Goal: Register for event/course

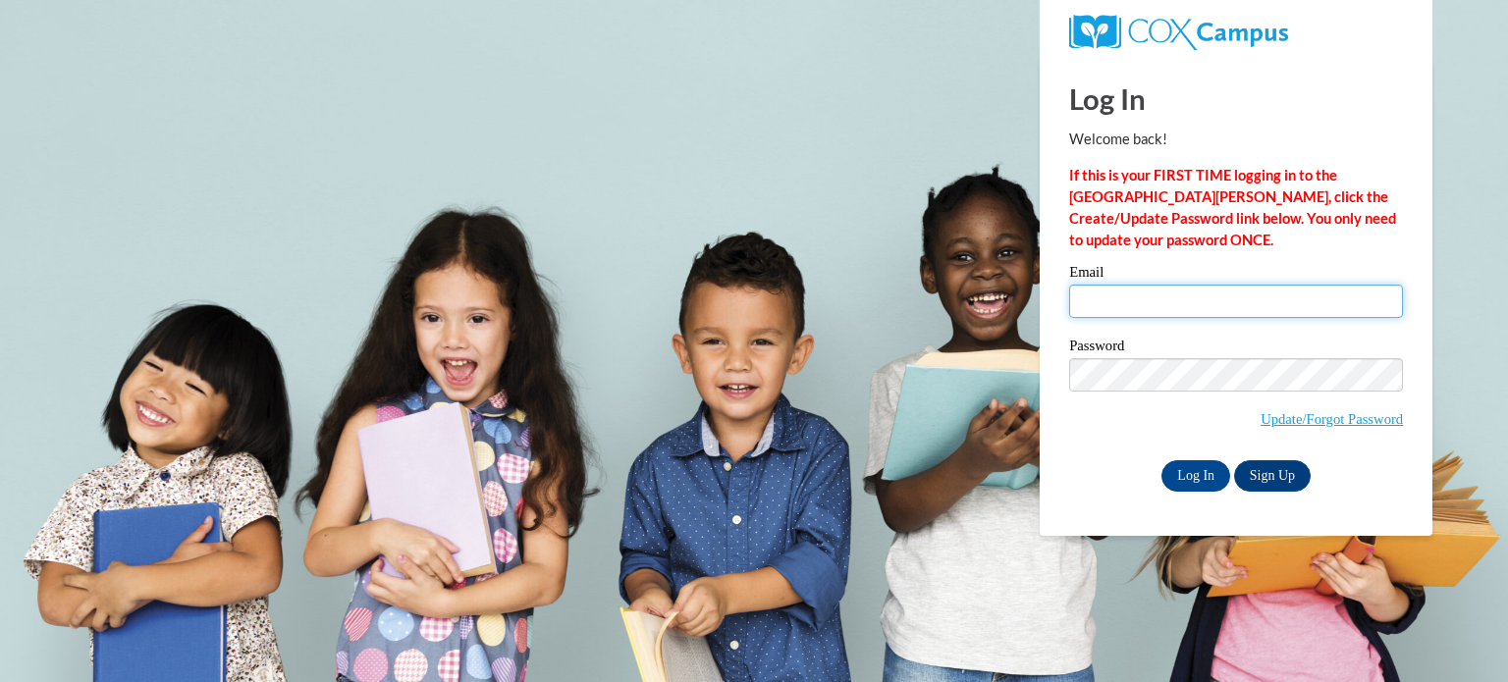
click at [1118, 299] on input "Email" at bounding box center [1236, 301] width 334 height 33
type input "[EMAIL_ADDRESS][DOMAIN_NAME]"
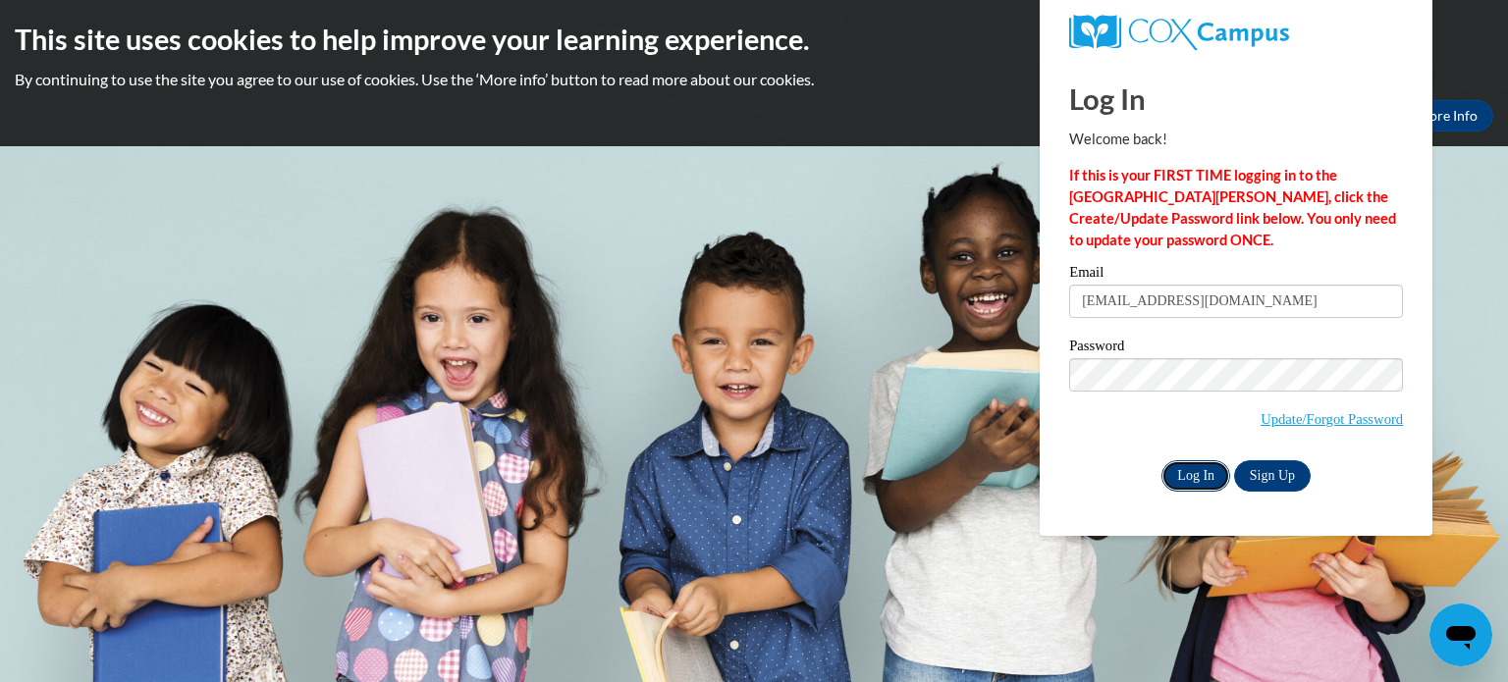
click at [1202, 469] on input "Log In" at bounding box center [1195, 475] width 69 height 31
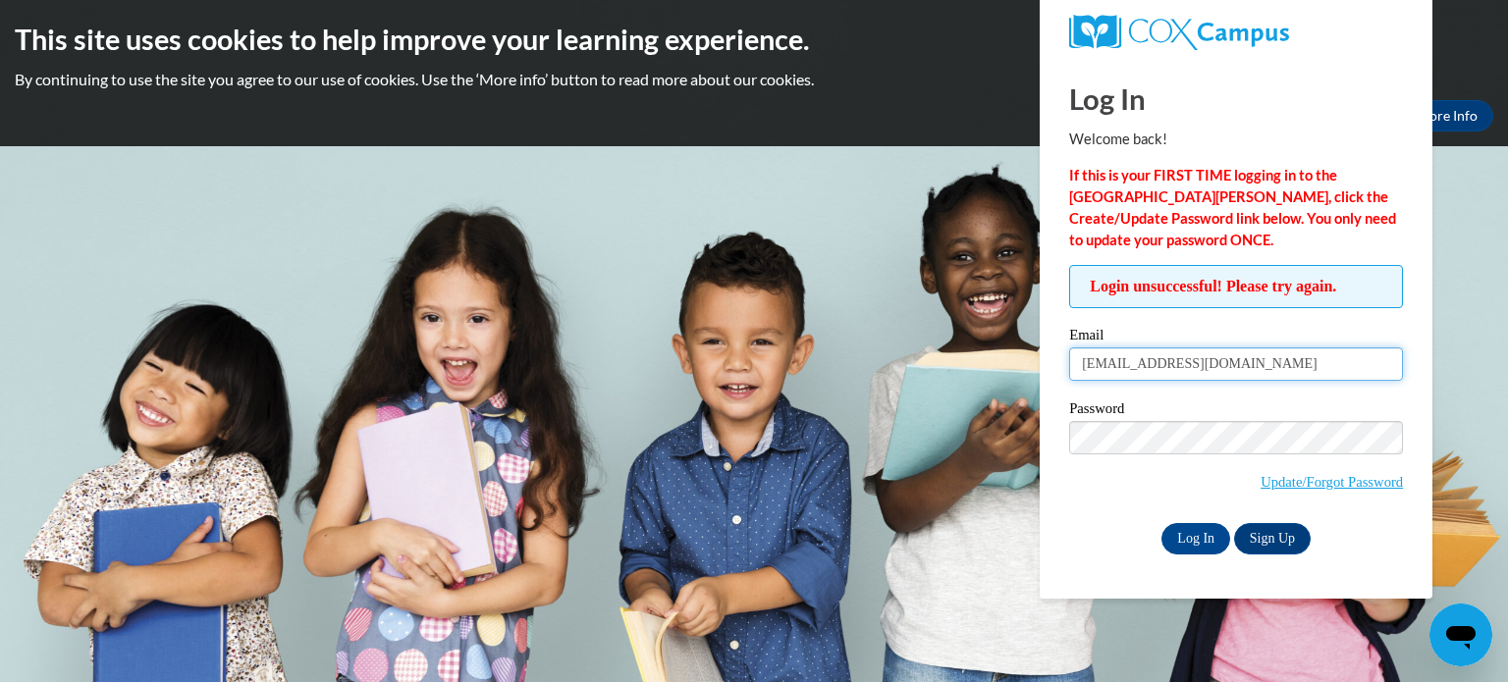
drag, startPoint x: 1259, startPoint y: 358, endPoint x: 1060, endPoint y: 352, distance: 199.4
click at [1060, 352] on div "Login unsuccessful! Please try again. Please enter your email! Please enter you…" at bounding box center [1235, 409] width 363 height 289
click at [1199, 540] on input "Log In" at bounding box center [1195, 538] width 69 height 31
drag, startPoint x: 1230, startPoint y: 360, endPoint x: 1072, endPoint y: 372, distance: 158.5
click at [1066, 372] on div "Login unsuccessful! Please try again. Please enter your email! Please enter you…" at bounding box center [1235, 409] width 363 height 289
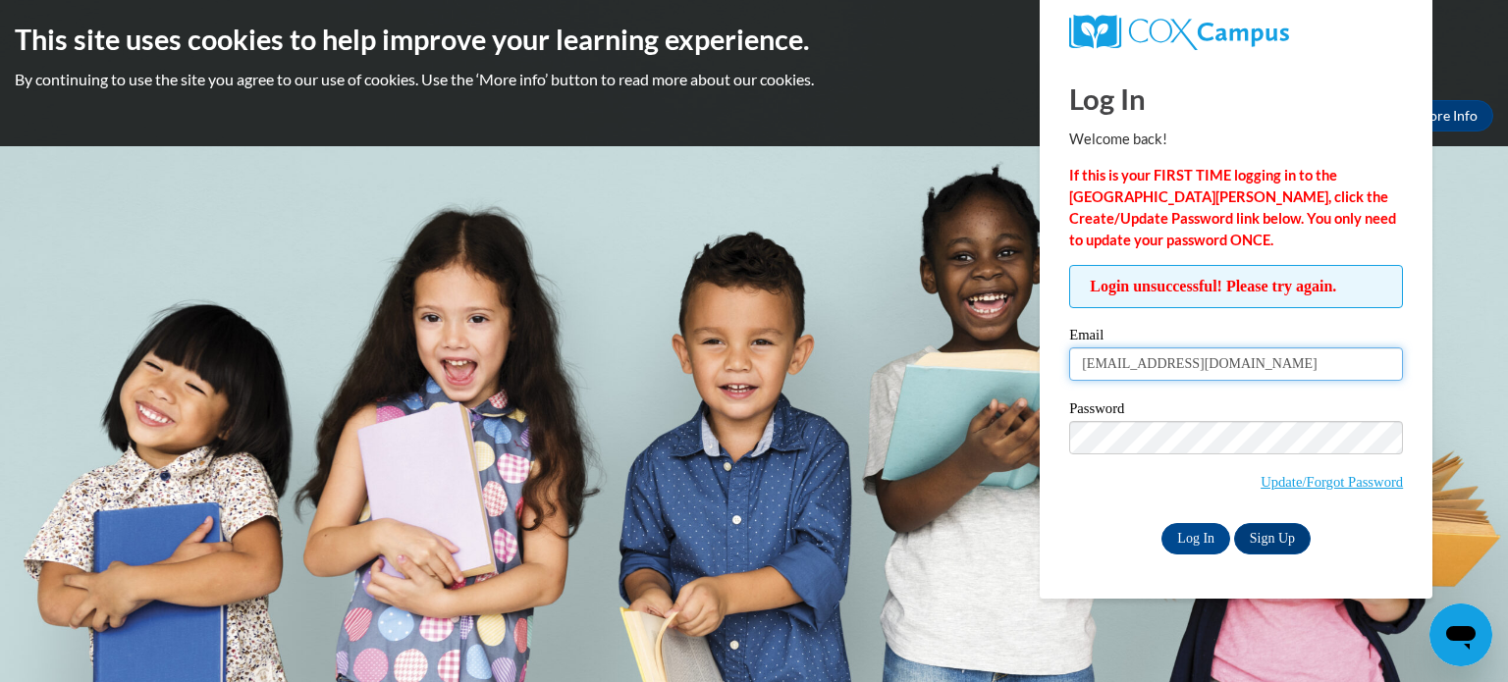
type input "[EMAIL_ADDRESS][DOMAIN_NAME]"
click at [1188, 548] on input "Log In" at bounding box center [1195, 538] width 69 height 31
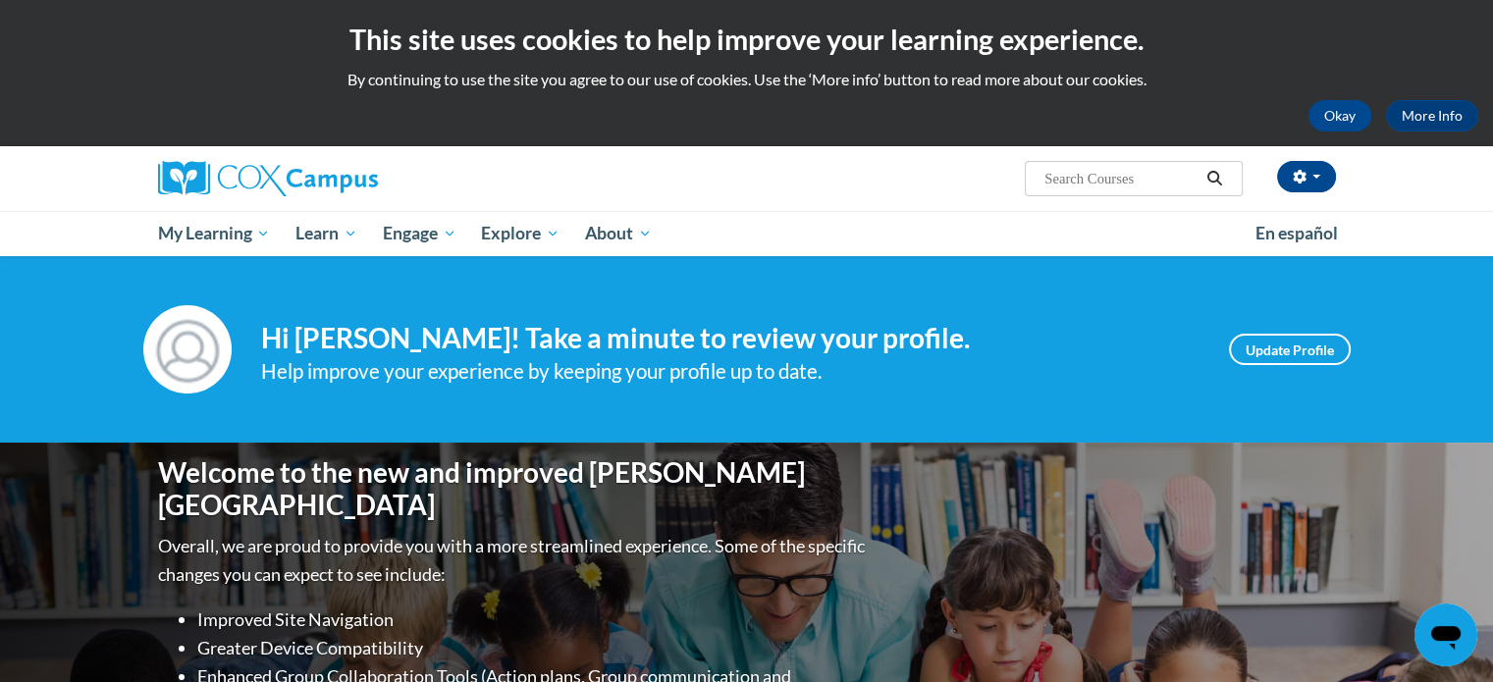
click at [1101, 174] on input "Search..." at bounding box center [1120, 179] width 157 height 24
type input "structured literacy"
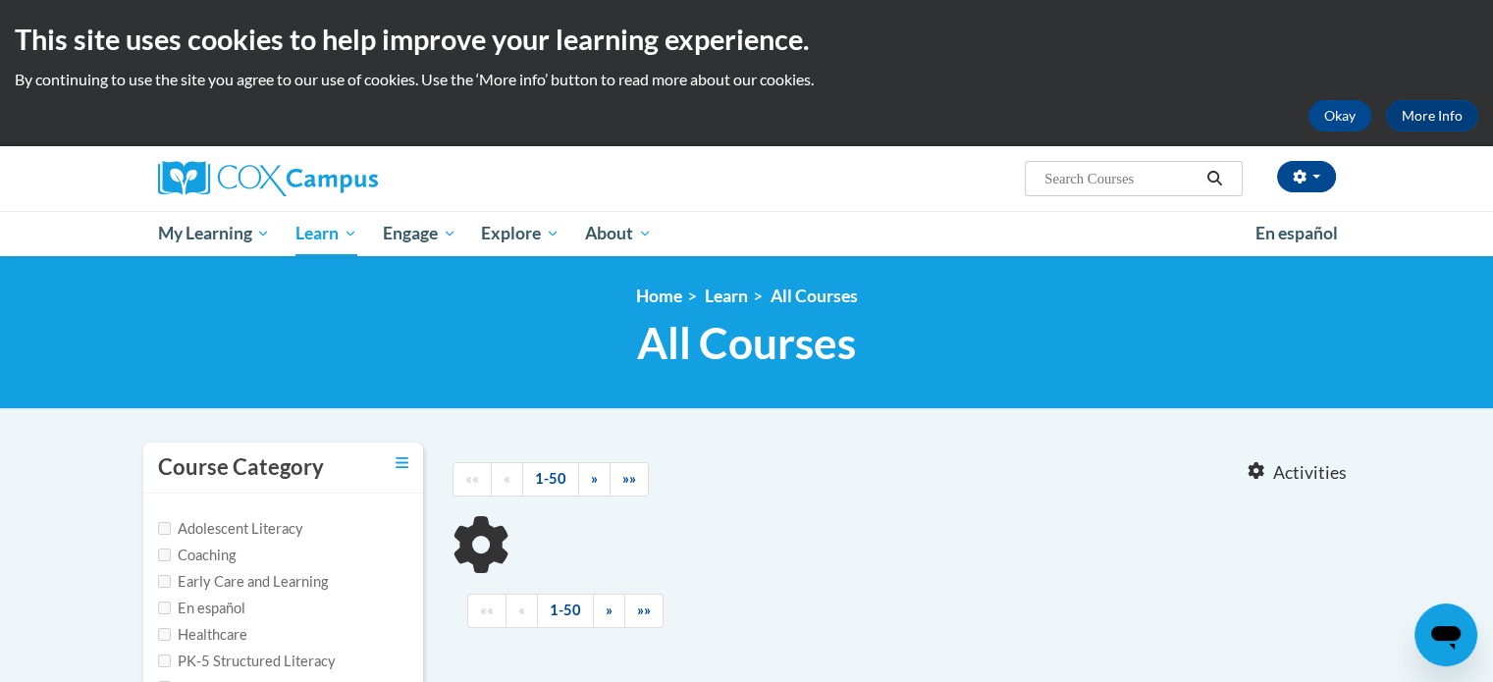
type input "structured literacy"
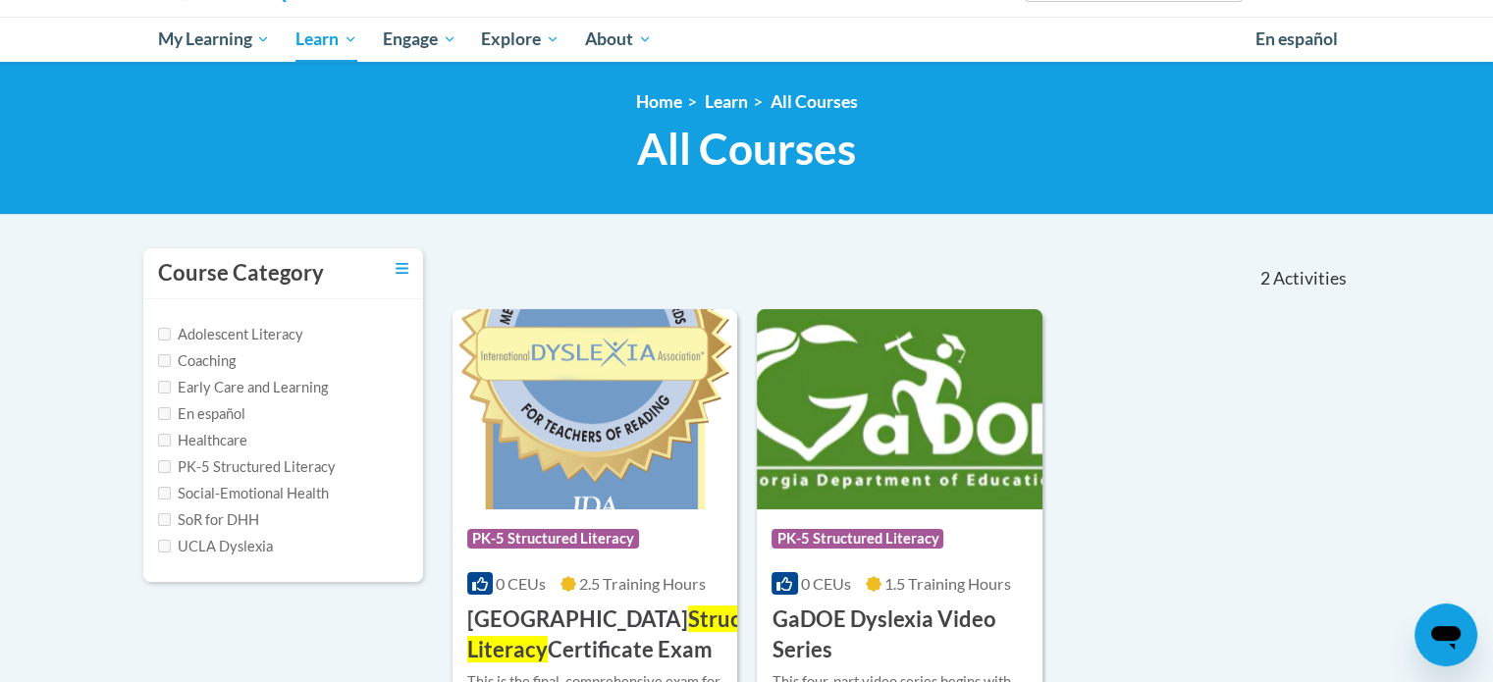
scroll to position [294, 0]
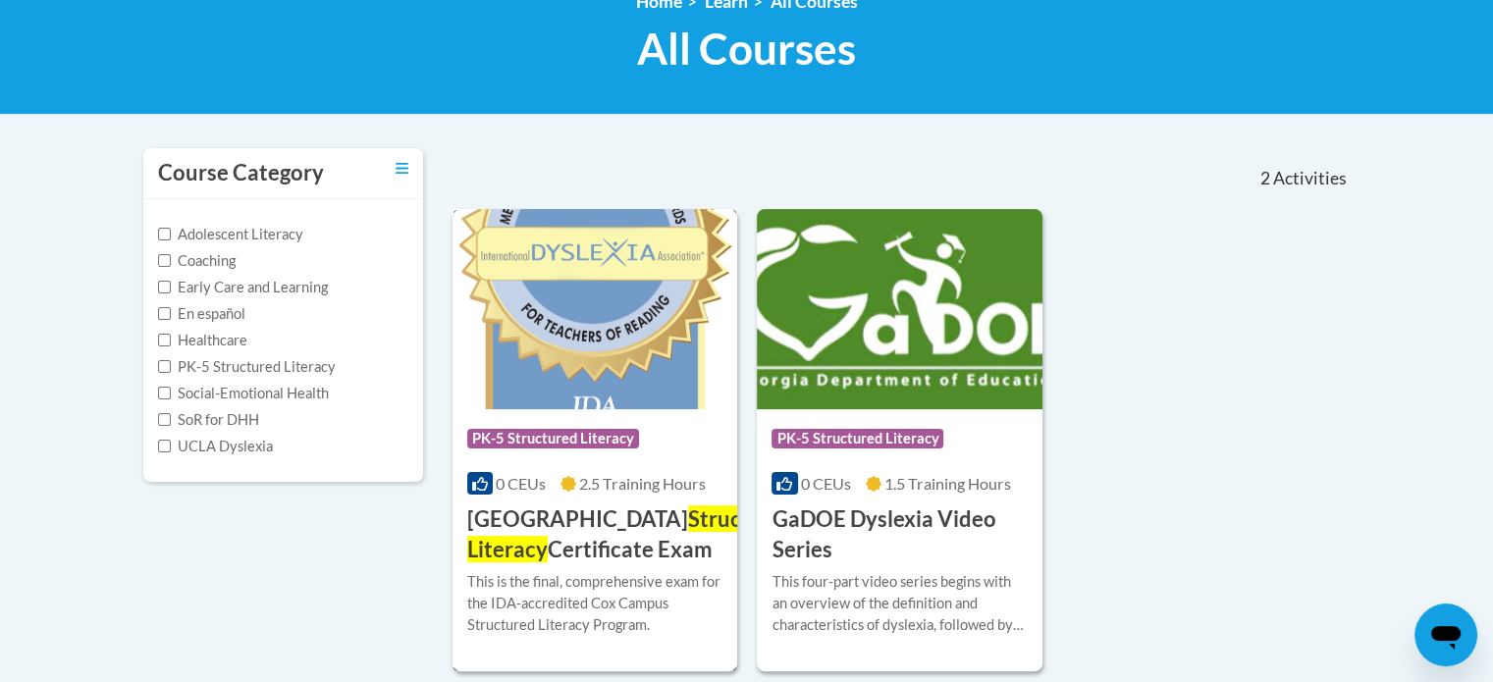
click at [628, 435] on span "PK-5 Structured Literacy" at bounding box center [553, 439] width 172 height 20
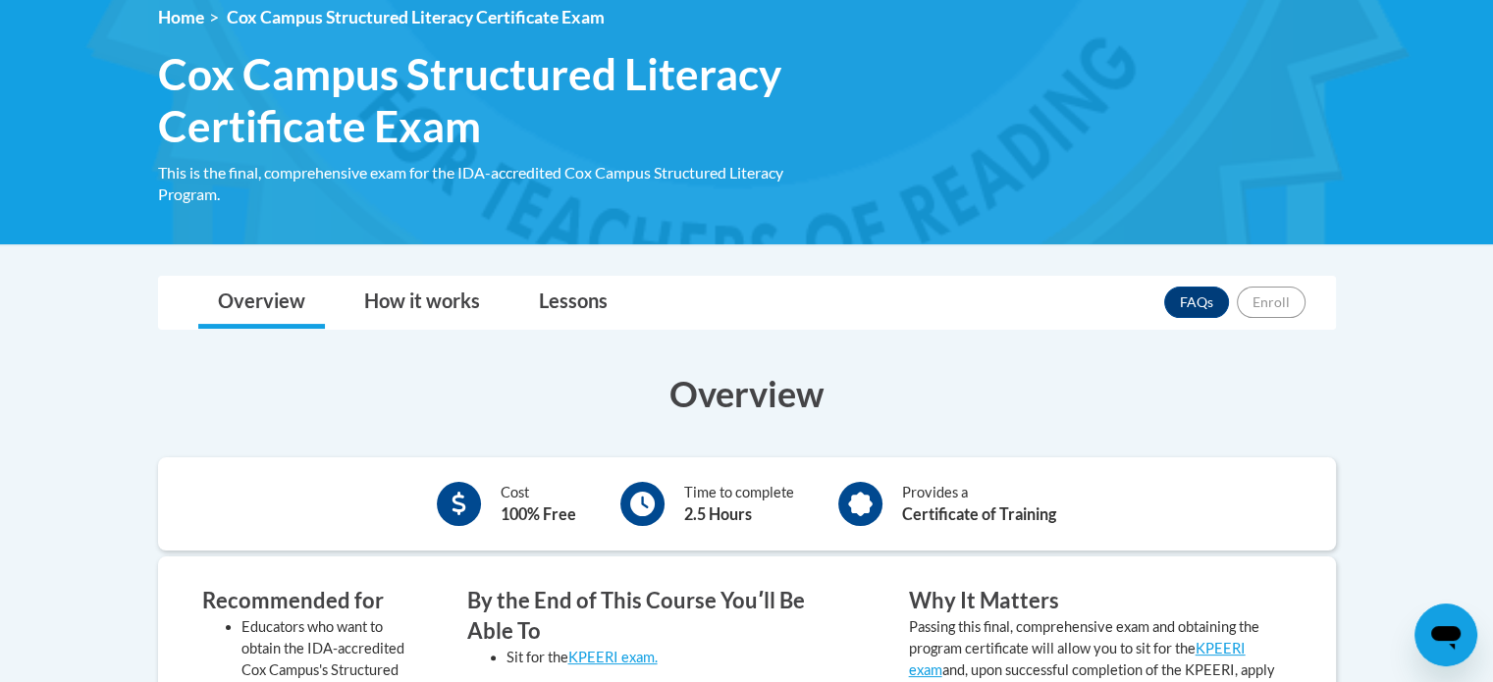
scroll to position [196, 0]
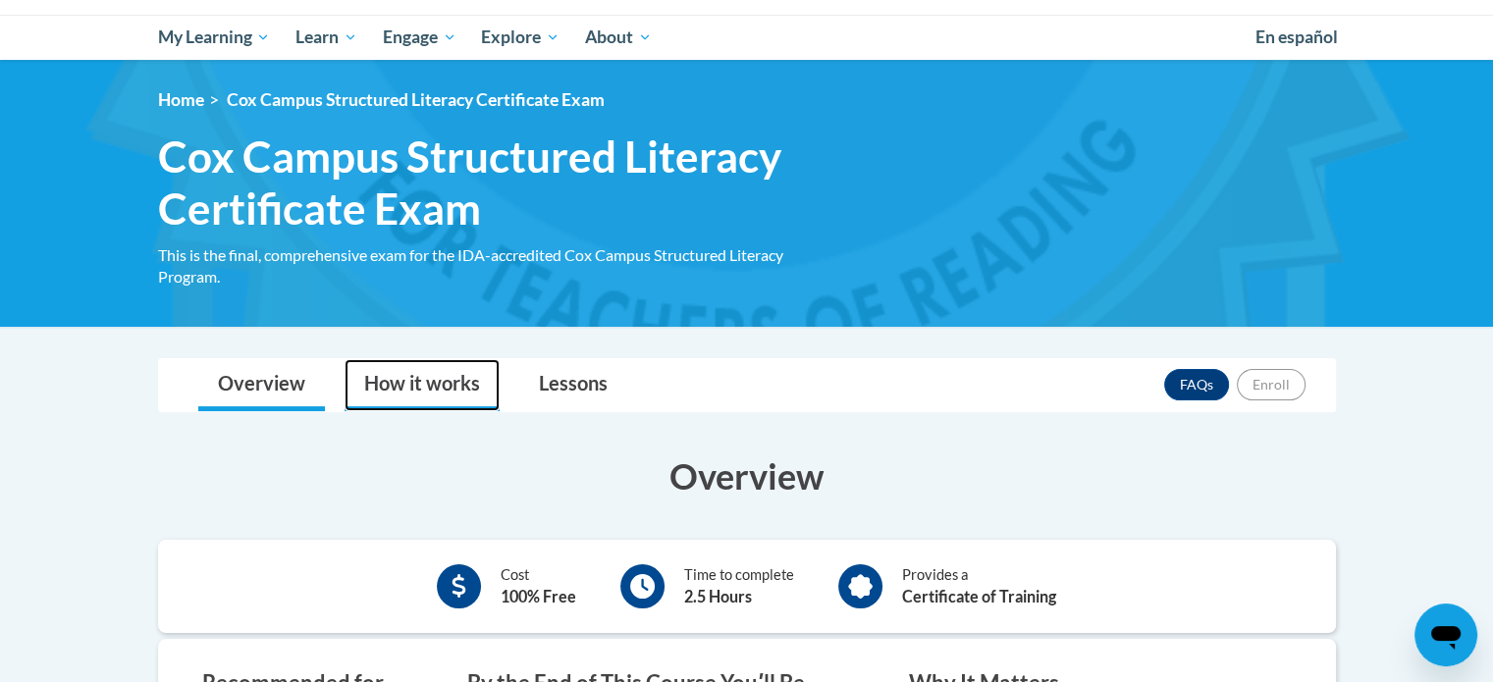
click at [420, 391] on link "How it works" at bounding box center [422, 385] width 155 height 52
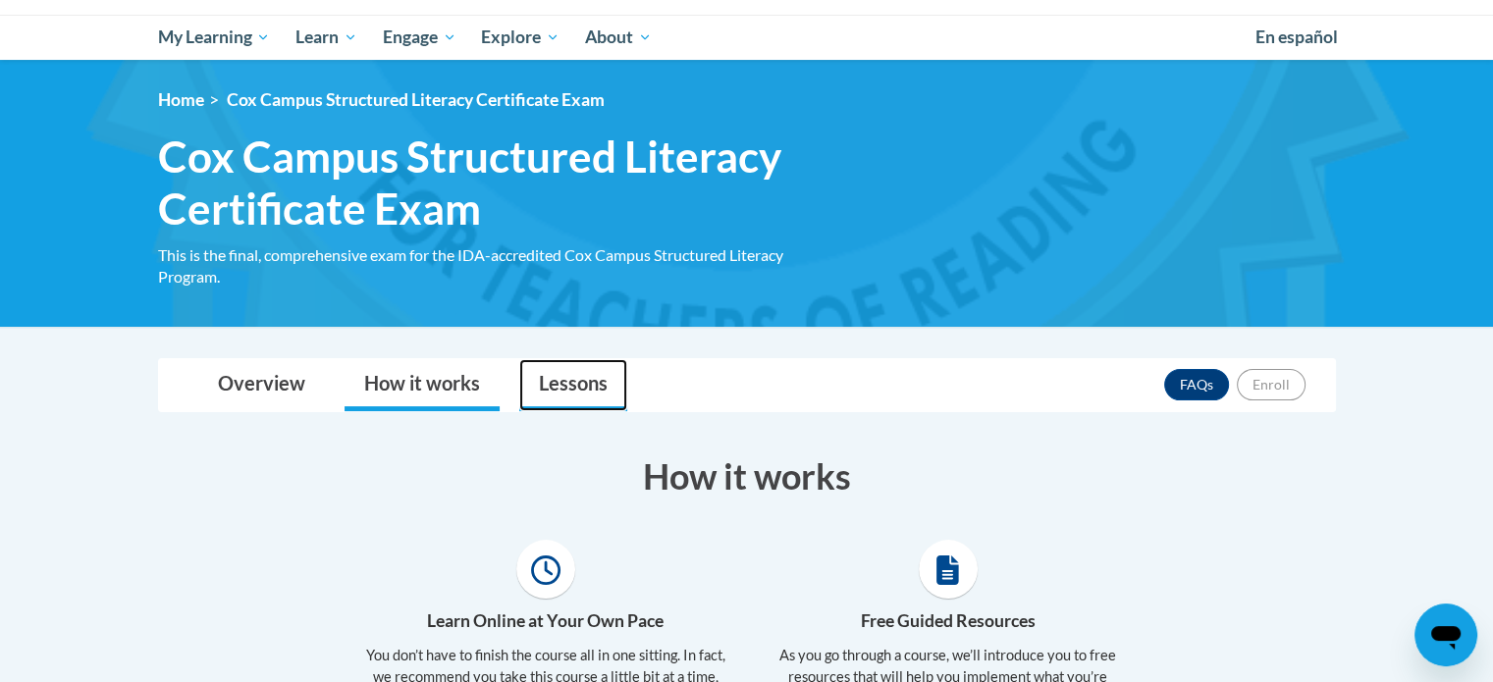
click at [590, 387] on link "Lessons" at bounding box center [573, 385] width 108 height 52
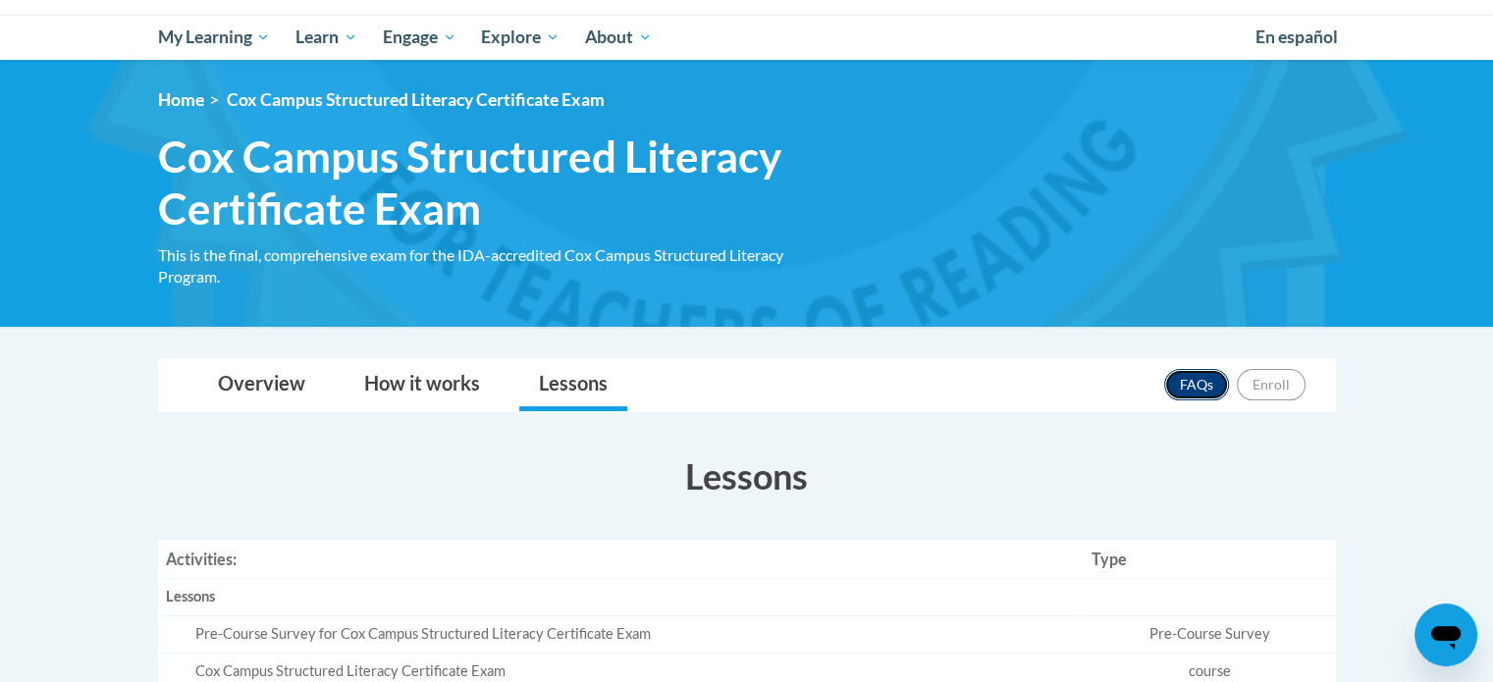
click at [1188, 377] on link "FAQs" at bounding box center [1196, 384] width 65 height 31
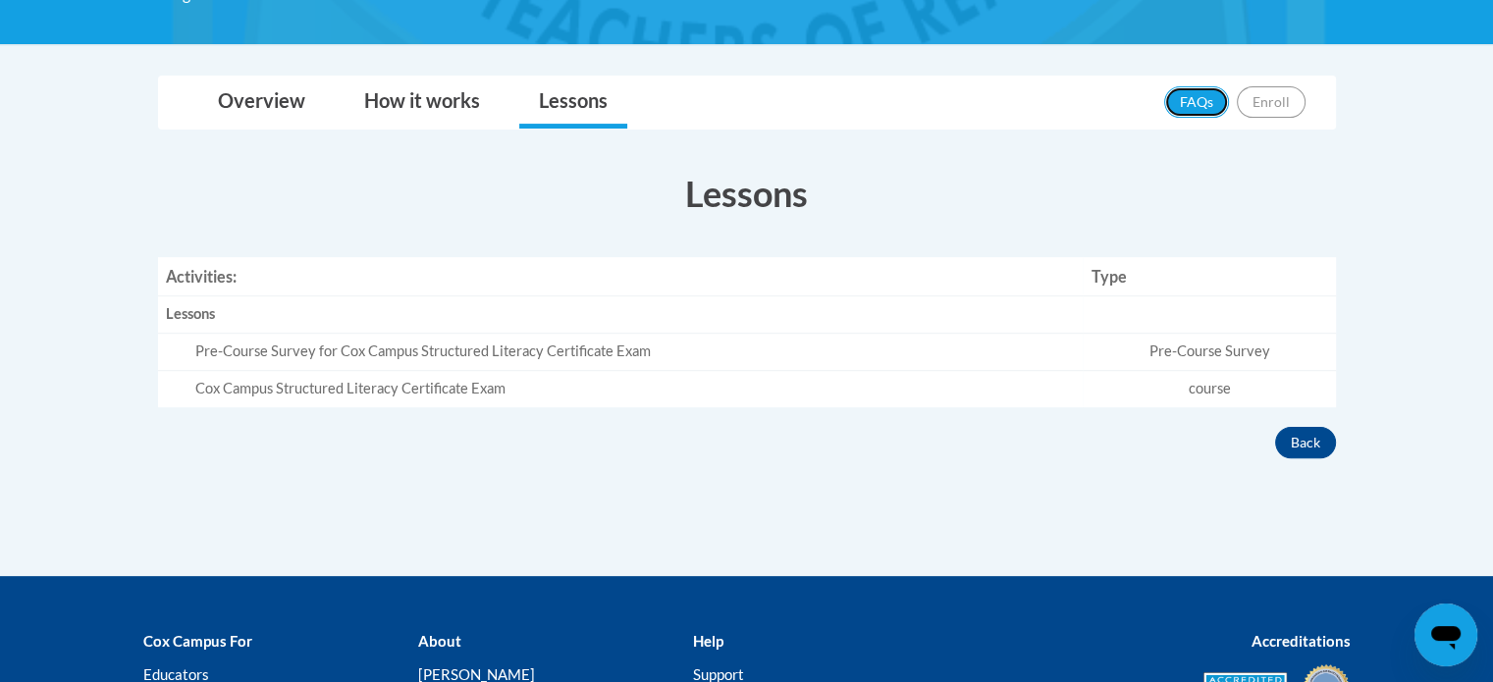
scroll to position [491, 0]
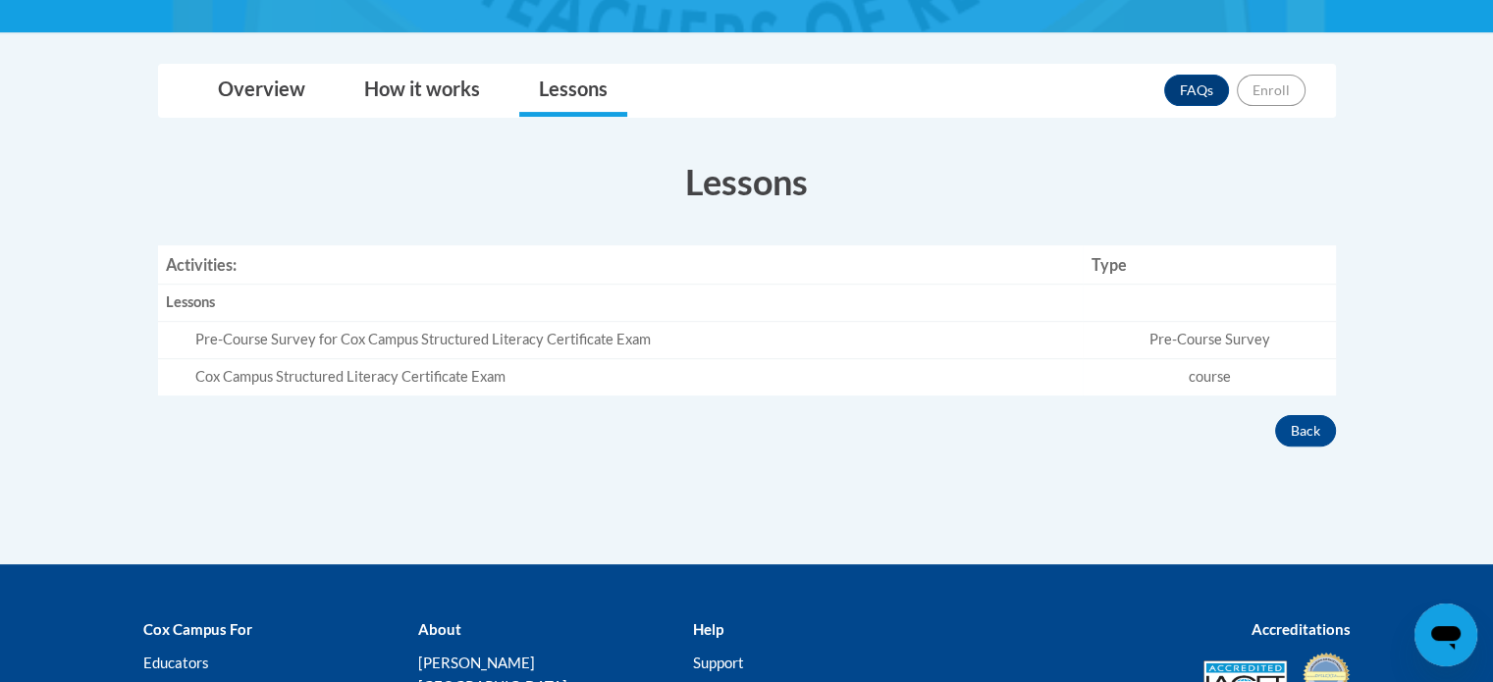
click at [309, 339] on div "Pre-Course Survey for Cox Campus Structured Literacy Certificate Exam" at bounding box center [635, 340] width 881 height 21
click at [247, 331] on div "Pre-Course Survey for Cox Campus Structured Literacy Certificate Exam" at bounding box center [635, 340] width 881 height 21
click at [254, 349] on td "Pre-Course Survey for Cox Campus Structured Literacy Certificate Exam" at bounding box center [621, 340] width 926 height 37
click at [265, 363] on td "Cox Campus Structured Literacy Certificate Exam" at bounding box center [621, 377] width 926 height 36
click at [301, 364] on td "Cox Campus Structured Literacy Certificate Exam" at bounding box center [621, 377] width 926 height 36
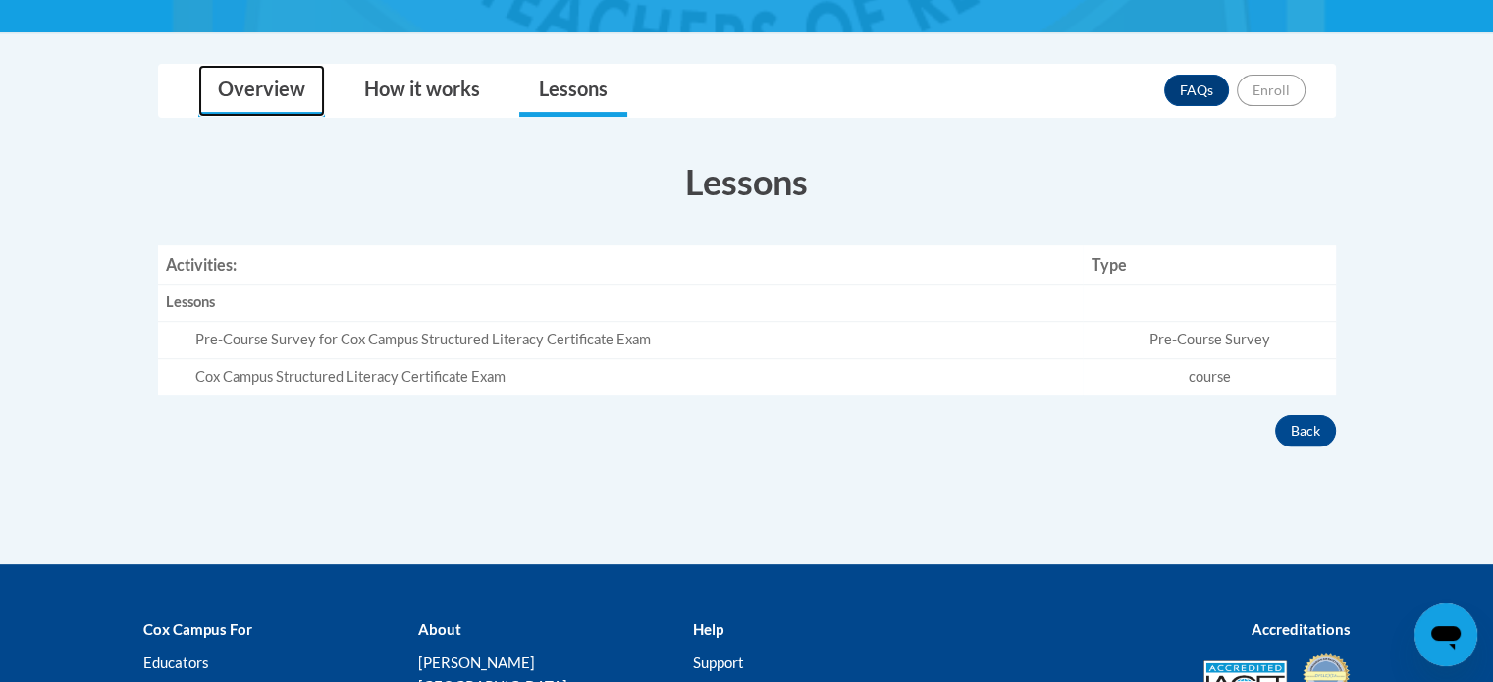
click at [267, 85] on link "Overview" at bounding box center [261, 91] width 127 height 52
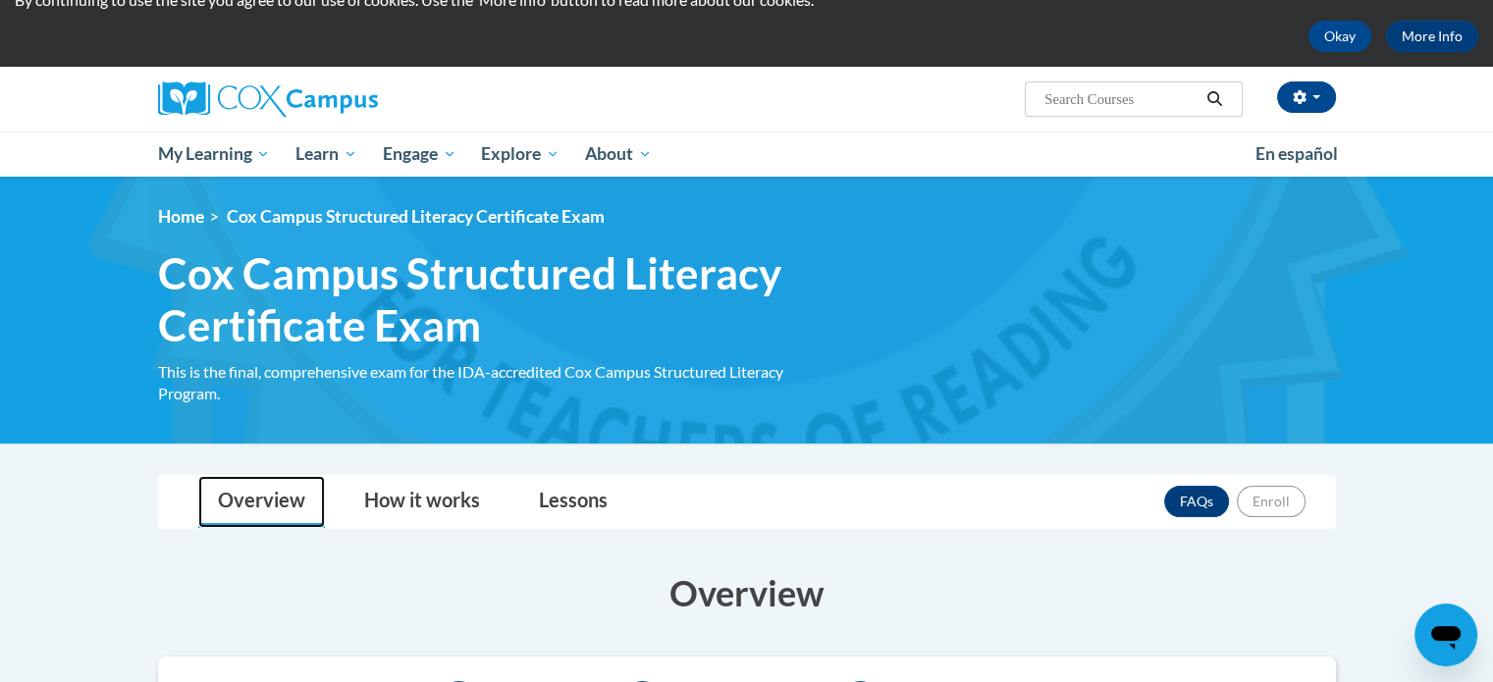
scroll to position [0, 0]
